Goal: Information Seeking & Learning: Learn about a topic

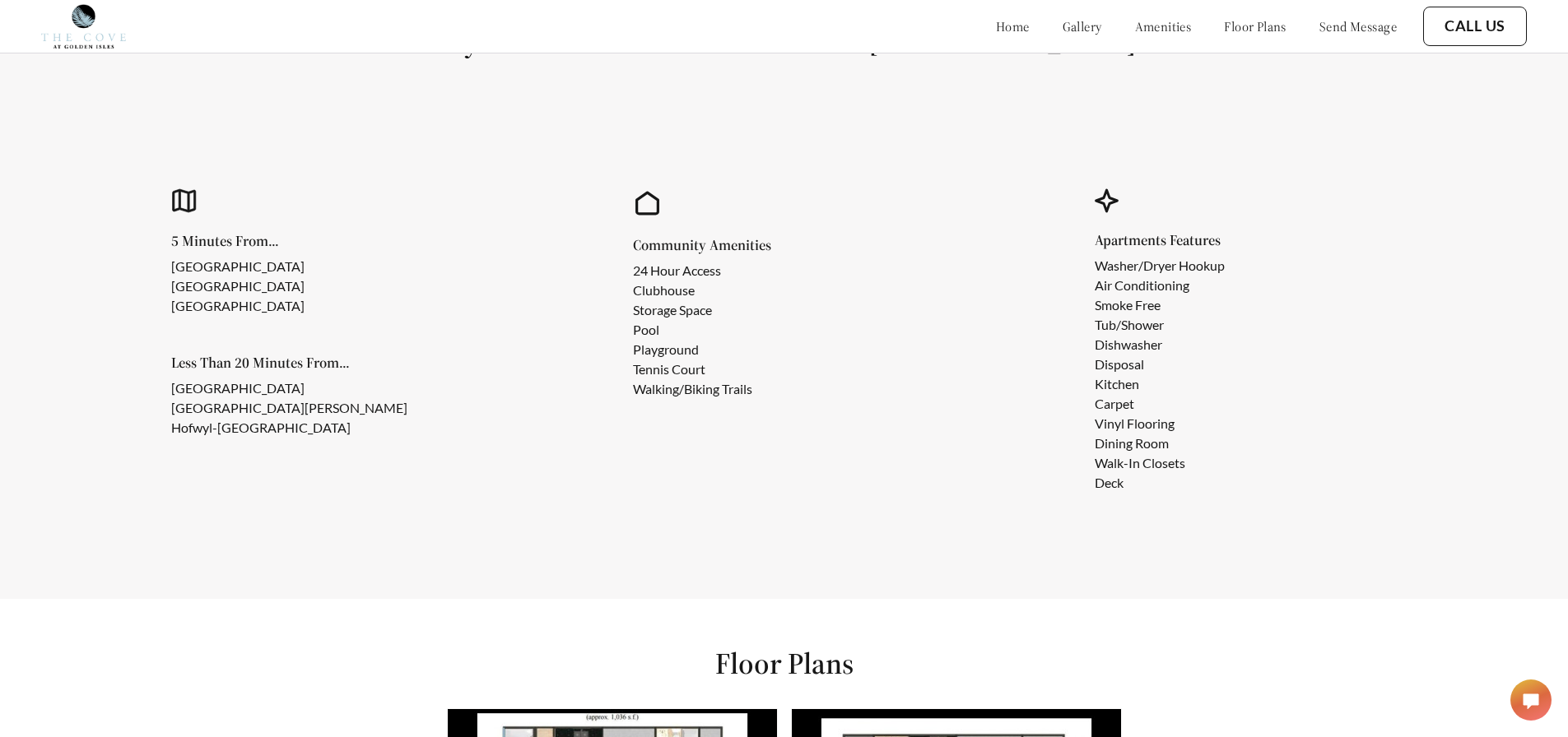
scroll to position [1564, 0]
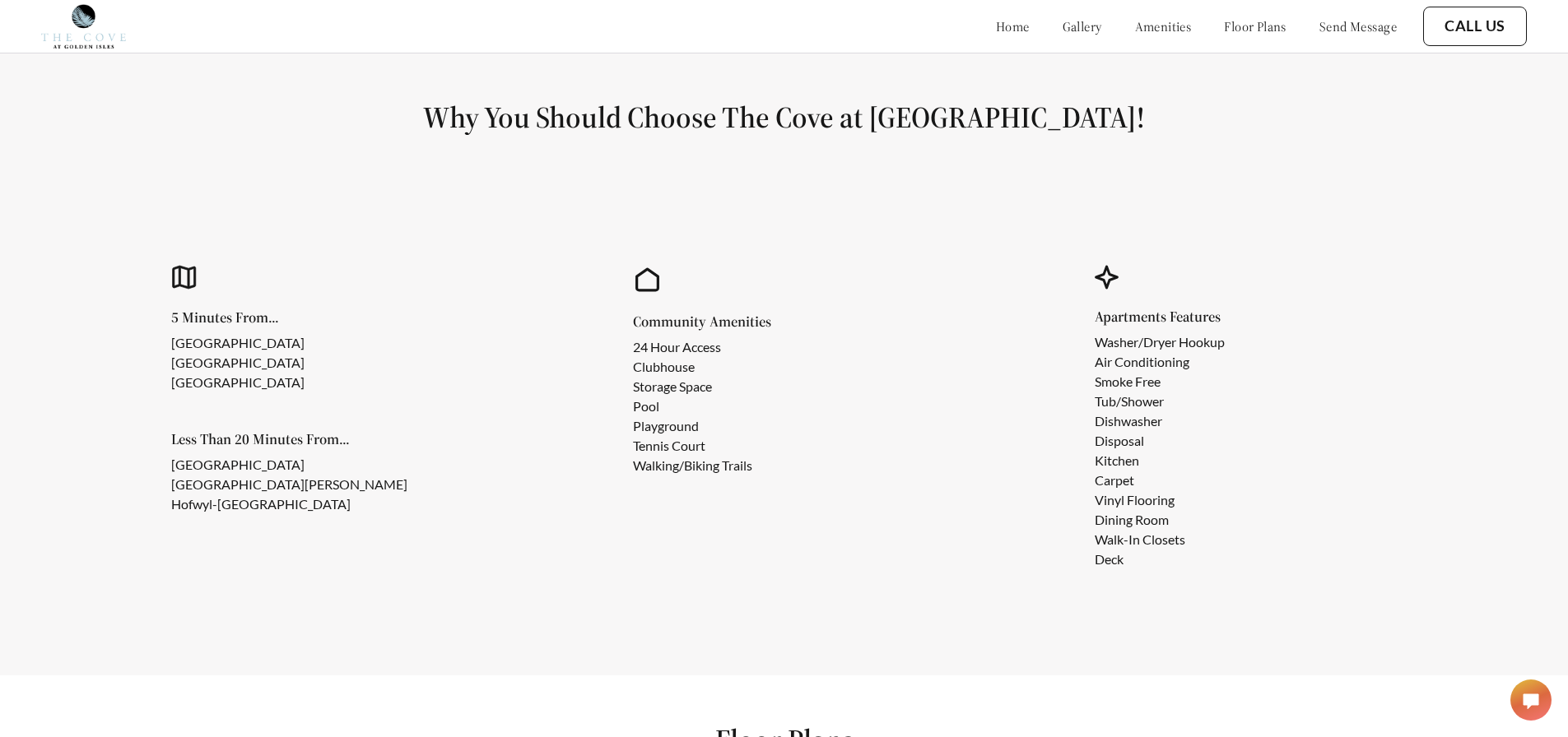
scroll to position [1481, 0]
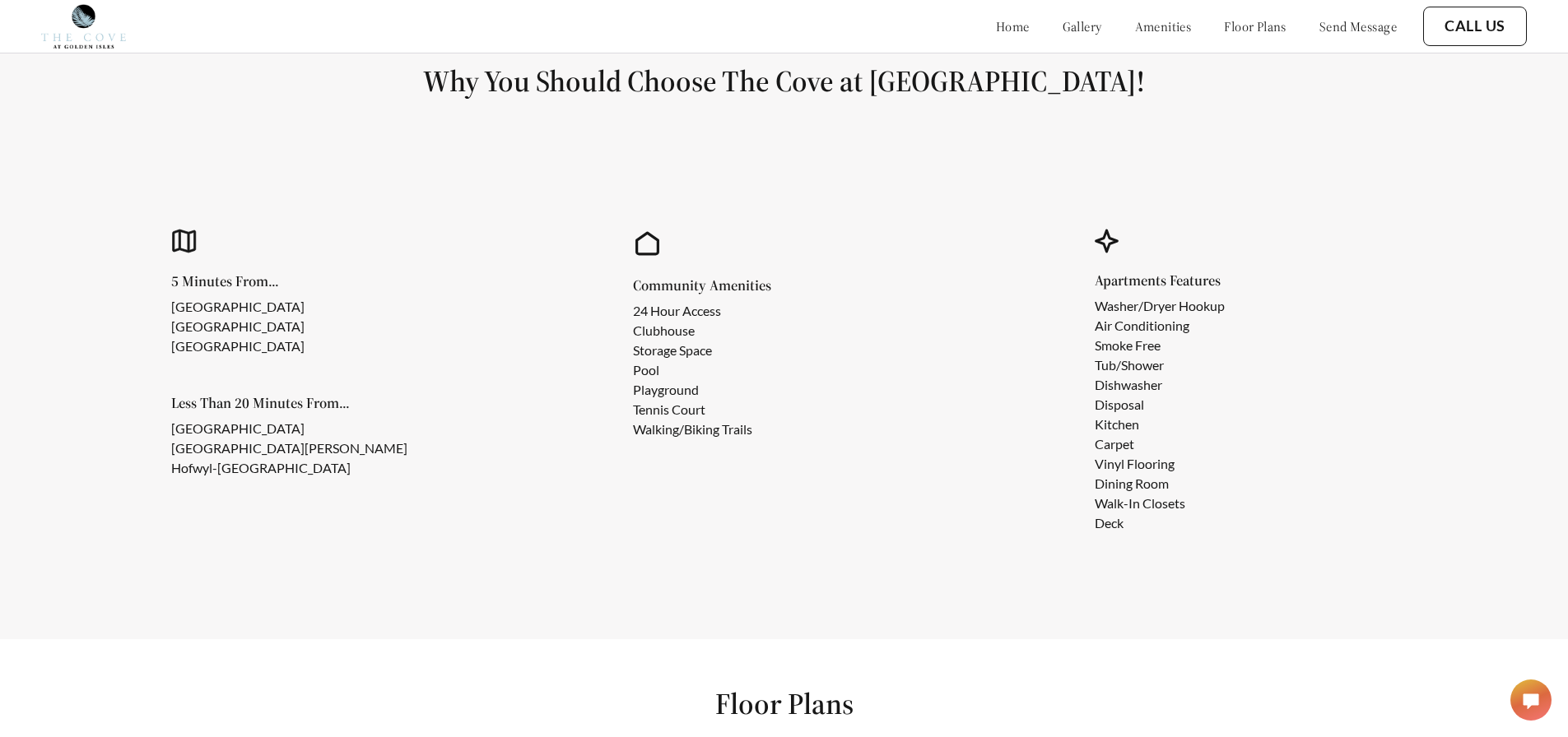
drag, startPoint x: 340, startPoint y: 441, endPoint x: 171, endPoint y: 446, distance: 169.1
click at [171, 446] on div "5 Minutes From... Cypress Mill Square North Plaza Altama Village Shopping Cente…" at bounding box center [322, 382] width 417 height 406
drag, startPoint x: 217, startPoint y: 444, endPoint x: 458, endPoint y: 692, distance: 345.8
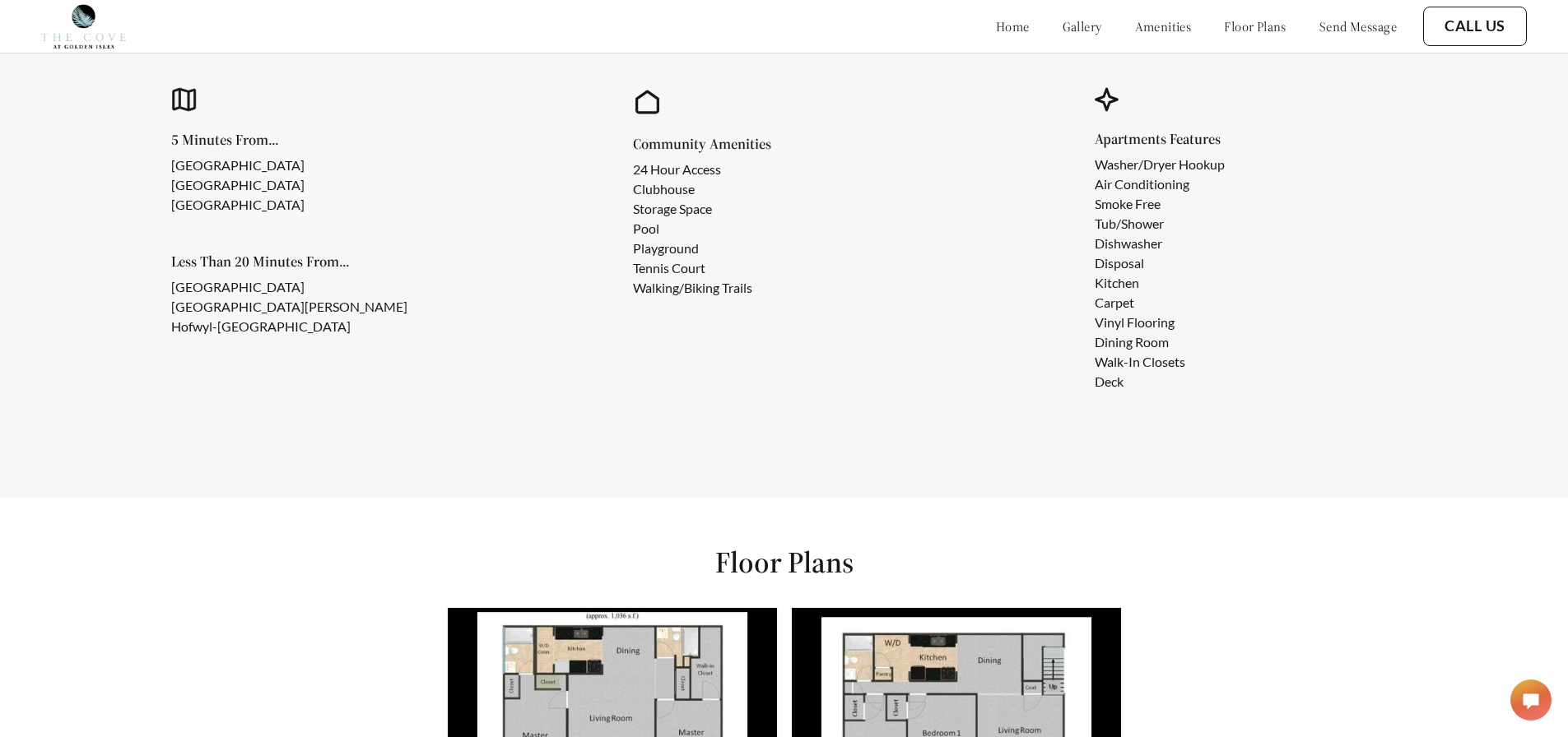
scroll to position [1646, 0]
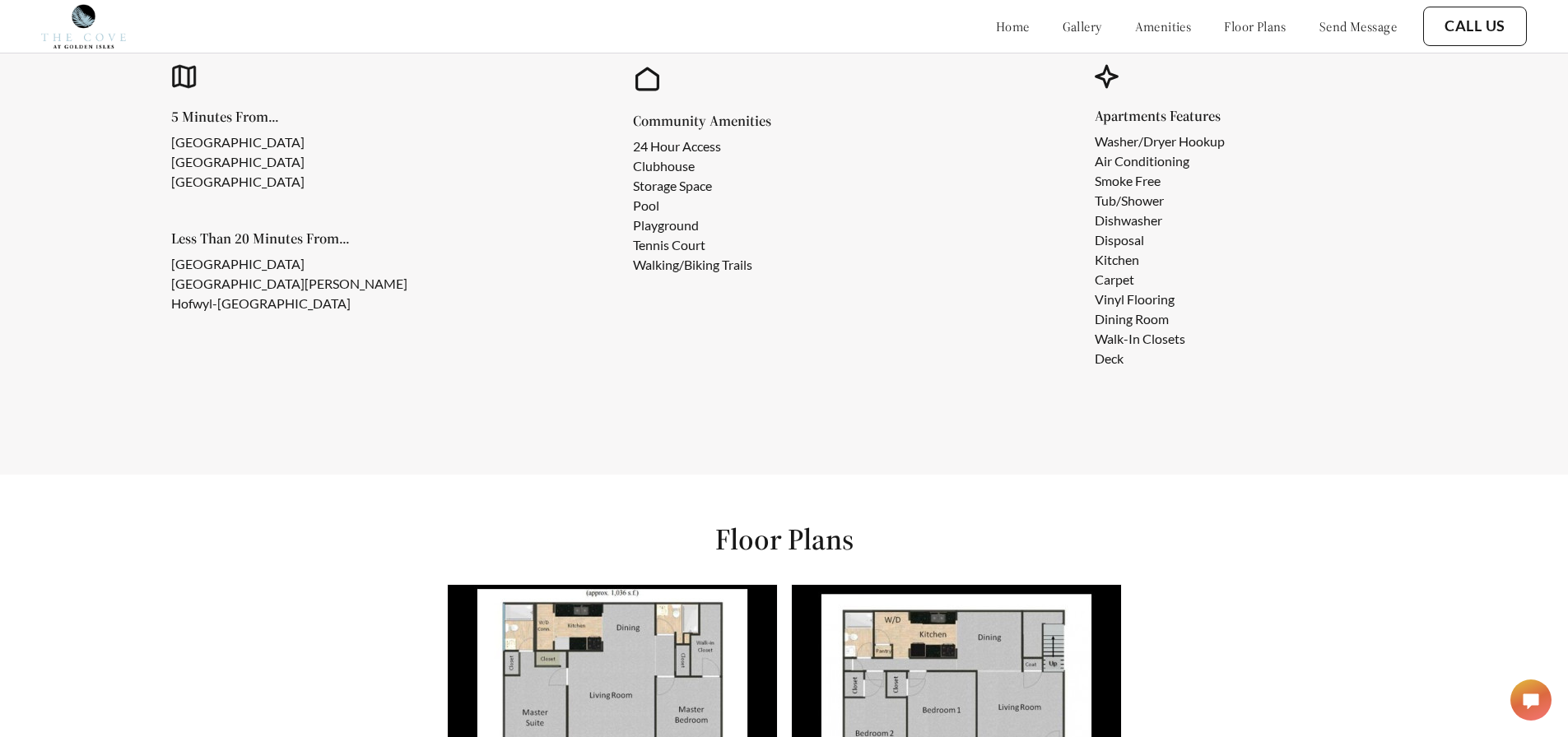
drag, startPoint x: 420, startPoint y: 309, endPoint x: 160, endPoint y: 314, distance: 260.0
click at [160, 314] on div "5 Minutes From... Cypress Mill Square North Plaza Altama Village Shopping Cente…" at bounding box center [322, 218] width 417 height 406
copy li "Hofwyl-[GEOGRAPHIC_DATA]"
click at [517, 394] on div "5 Minutes From... Cypress Mill Square North Plaza Altama Village Shopping Cente…" at bounding box center [322, 218] width 417 height 406
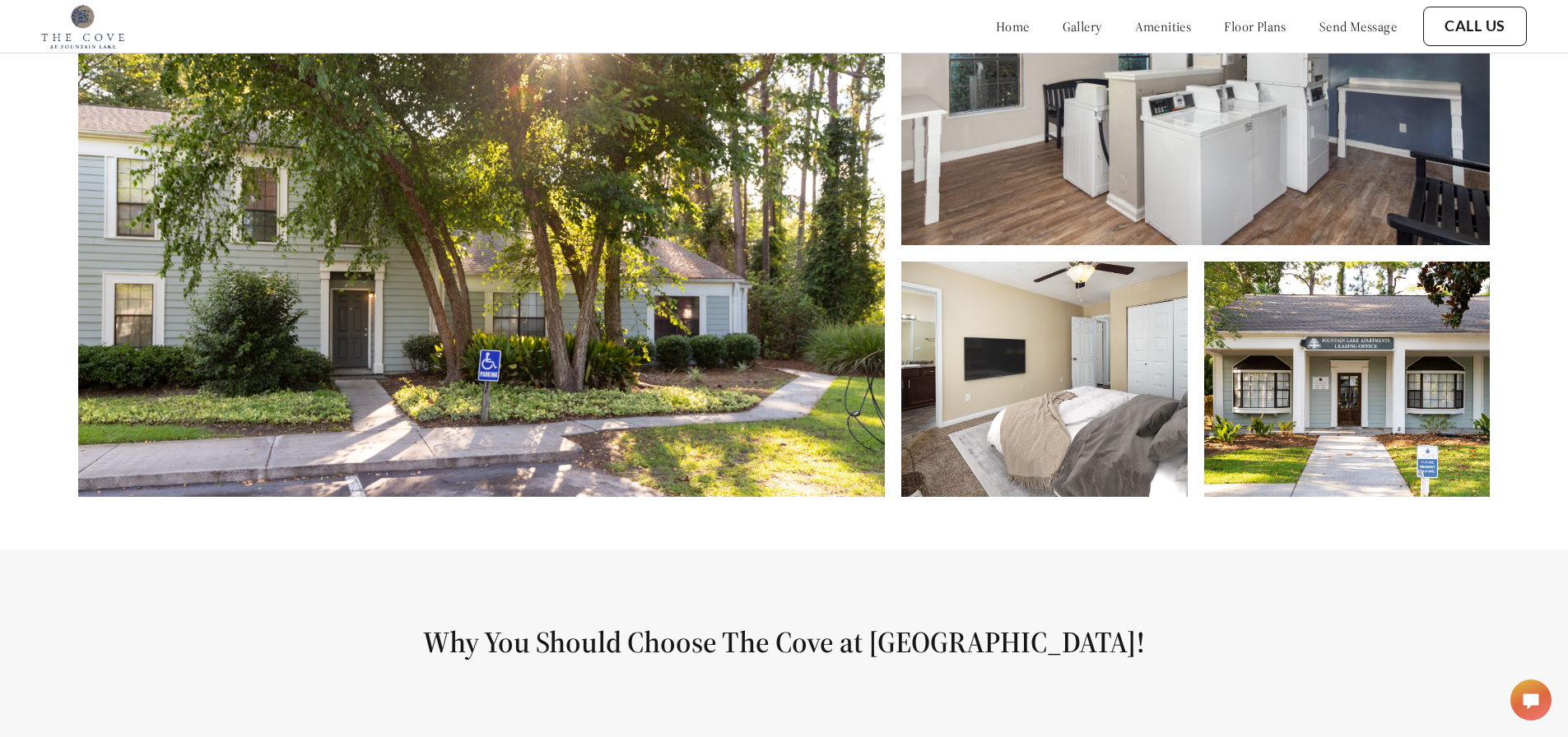
scroll to position [925, 0]
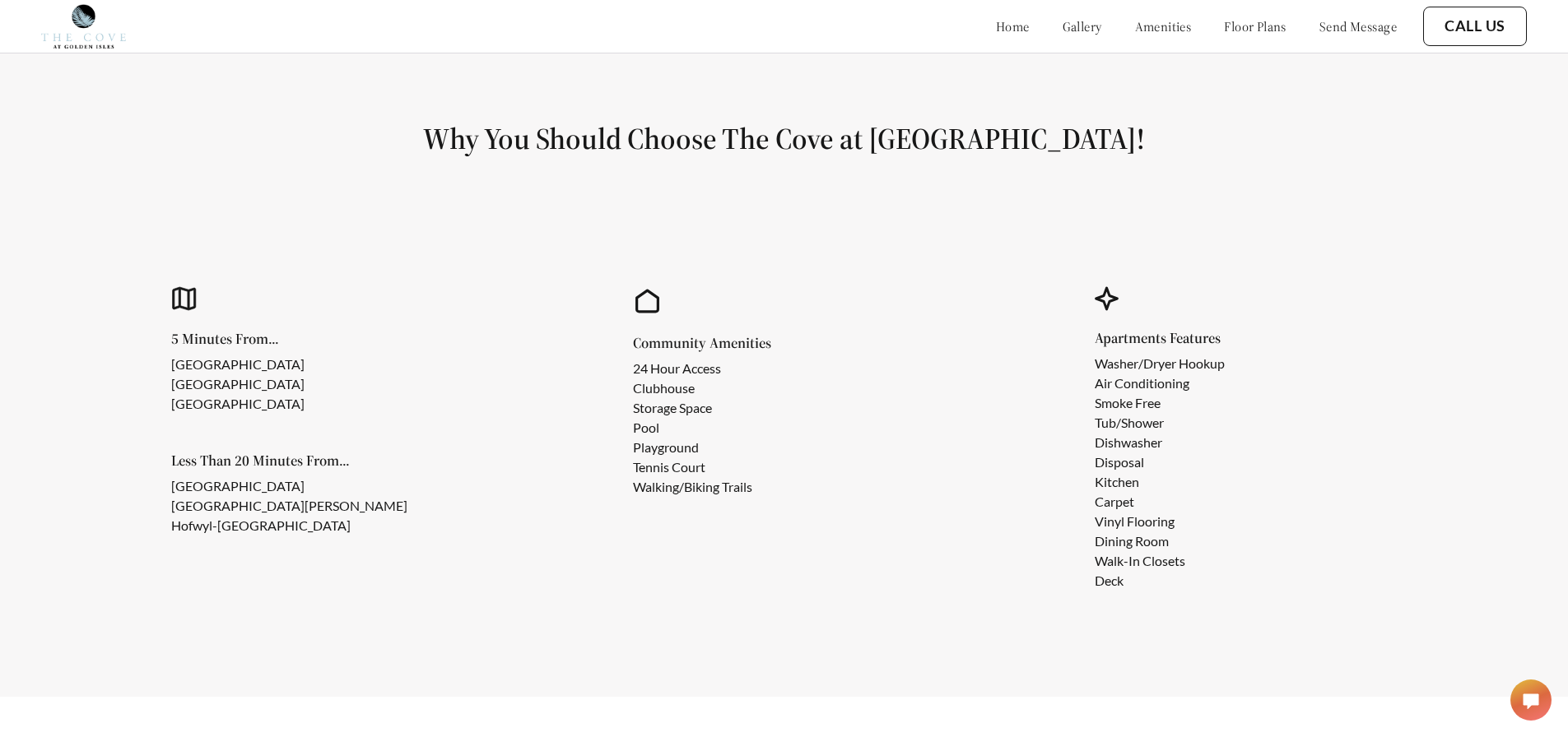
scroll to position [1564, 0]
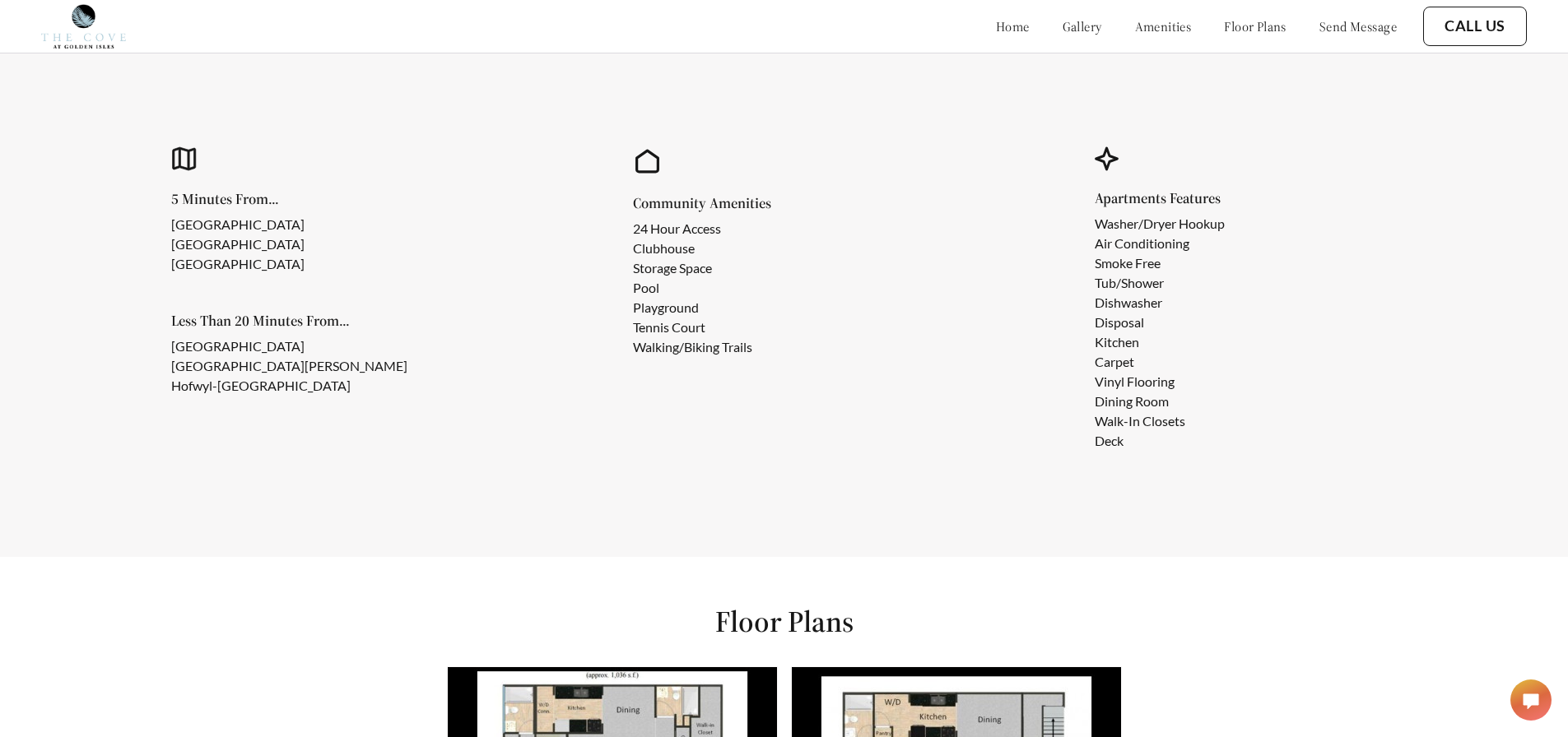
drag, startPoint x: 415, startPoint y: 397, endPoint x: 174, endPoint y: 405, distance: 241.1
click at [174, 396] on li "Hofwyl-[GEOGRAPHIC_DATA]" at bounding box center [289, 386] width 236 height 20
